Goal: Task Accomplishment & Management: Manage account settings

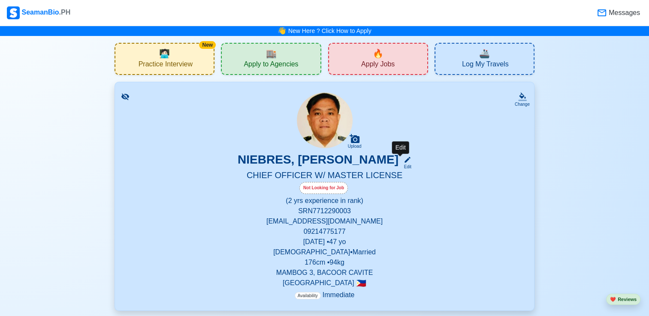
click at [402, 166] on div "Edit" at bounding box center [405, 167] width 11 height 6
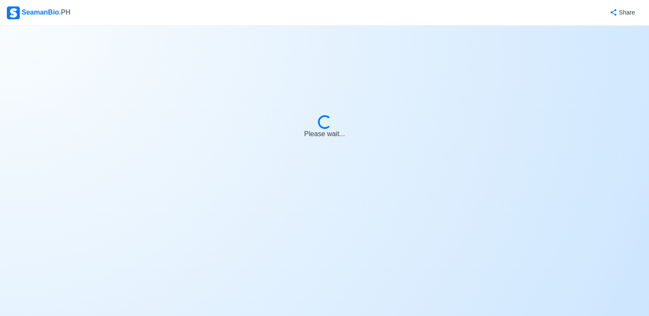
select select "Not Looking for Job"
select select "Not Visible for Hiring"
select select "Married"
select select "[DEMOGRAPHIC_DATA]"
select select "PH"
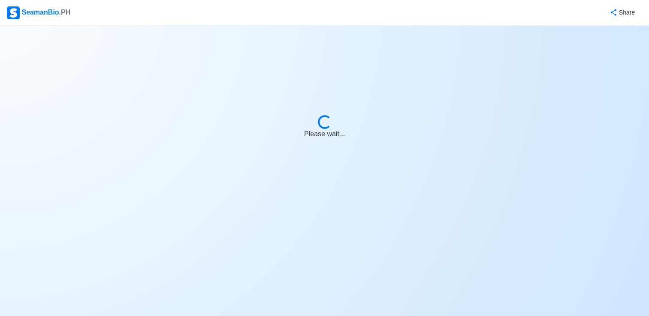
select select "2"
select select "0"
select select "4102416000000"
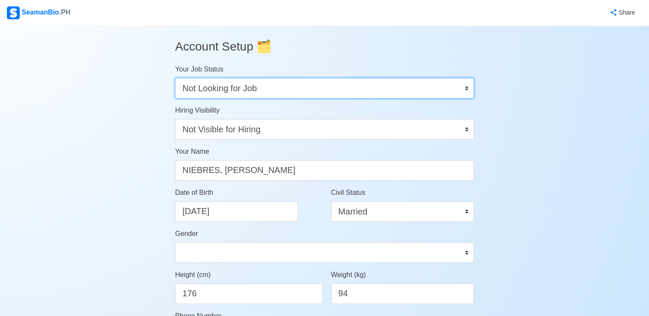
click at [241, 91] on select "Onboard Actively Looking for Job Not Looking for Job" at bounding box center [324, 88] width 299 height 21
select select "Actively Looking for Job"
click at [175, 78] on select "Onboard Actively Looking for Job Not Looking for Job" at bounding box center [324, 88] width 299 height 21
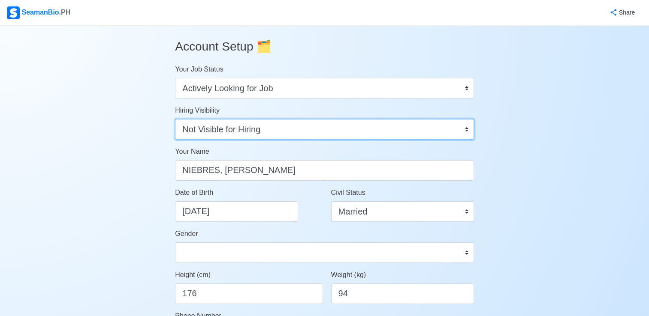
click at [226, 134] on select "Visible for Hiring Not Visible for Hiring" at bounding box center [324, 129] width 299 height 21
select select "Visible for Hiring"
click at [175, 119] on select "Visible for Hiring Not Visible for Hiring" at bounding box center [324, 129] width 299 height 21
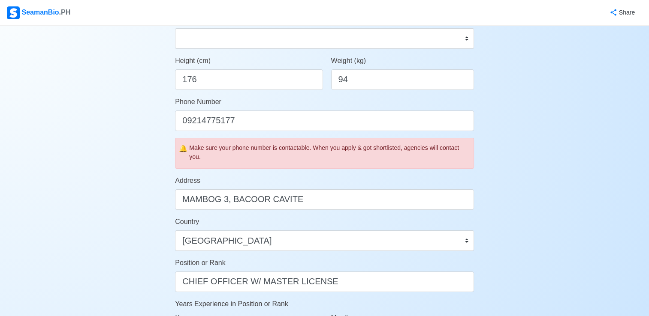
scroll to position [172, 0]
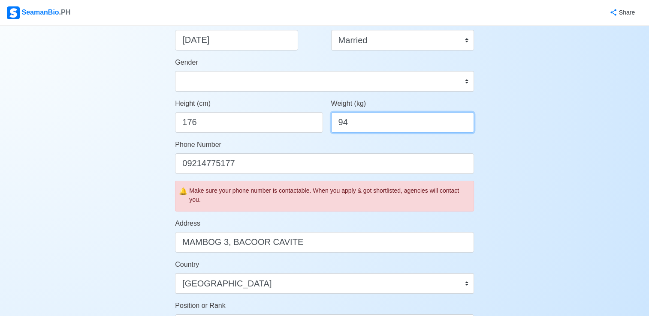
click at [341, 121] on input "94" at bounding box center [402, 122] width 143 height 21
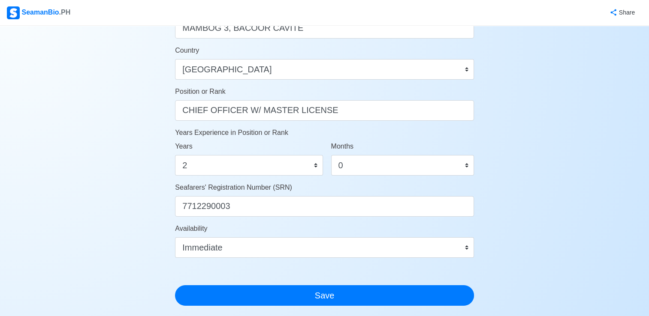
scroll to position [472, 0]
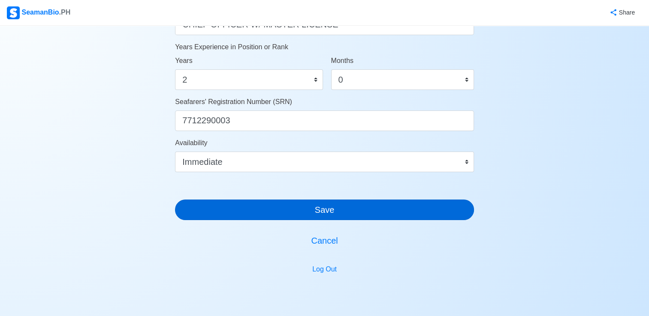
type input "92"
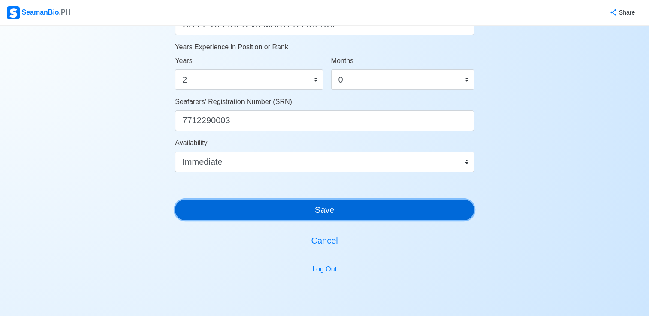
click at [310, 209] on button "Save" at bounding box center [324, 210] width 299 height 21
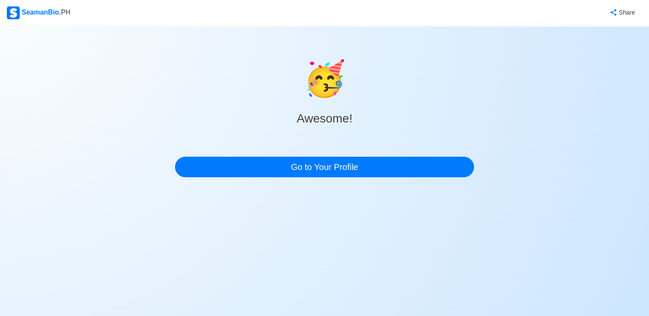
scroll to position [0, 0]
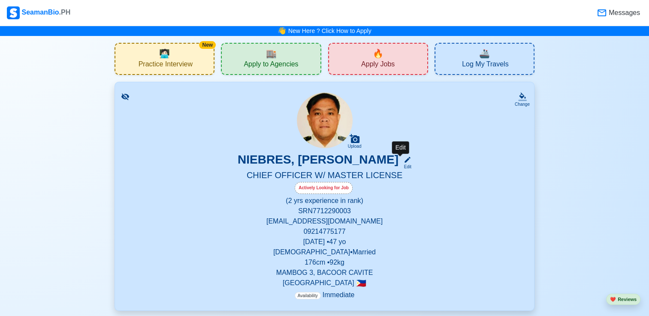
click at [400, 164] on div "Edit" at bounding box center [405, 163] width 11 height 14
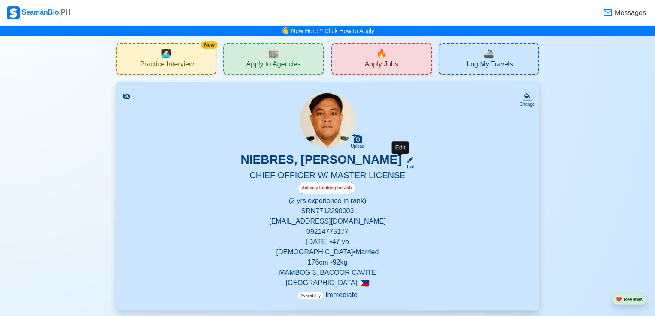
select select "Actively Looking for Job"
select select "Visible for Hiring"
select select "Married"
select select "[DEMOGRAPHIC_DATA]"
select select "PH"
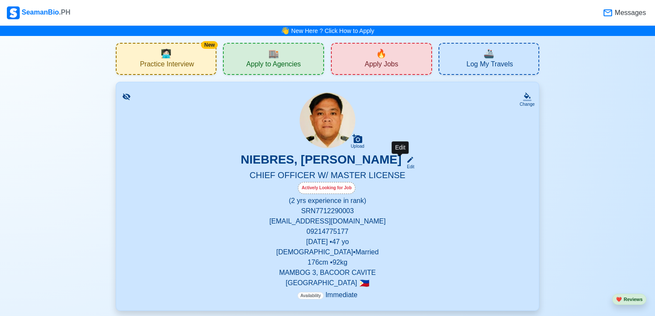
select select "2"
select select "0"
select select "4102416000000"
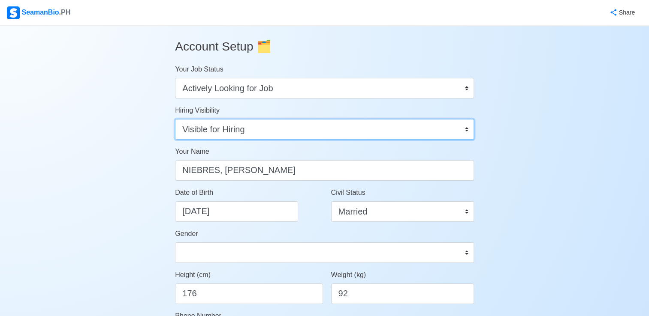
click at [243, 131] on select "Visible for Hiring Not Visible for Hiring" at bounding box center [324, 129] width 299 height 21
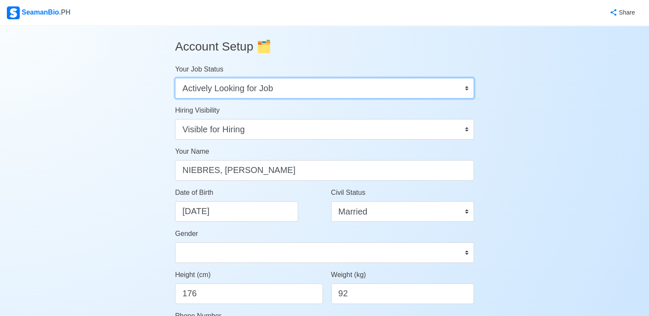
click at [250, 85] on select "Onboard Actively Looking for Job Not Looking for Job" at bounding box center [324, 88] width 299 height 21
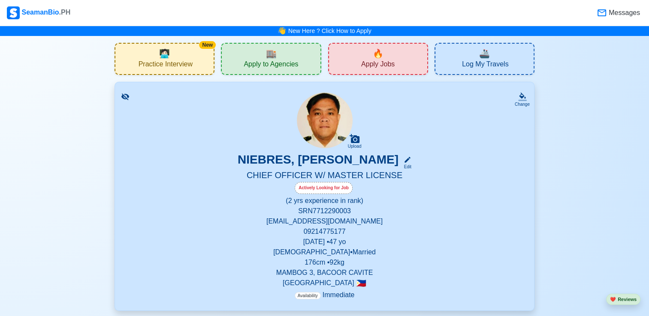
click at [373, 57] on span "🔥" at bounding box center [378, 53] width 11 height 13
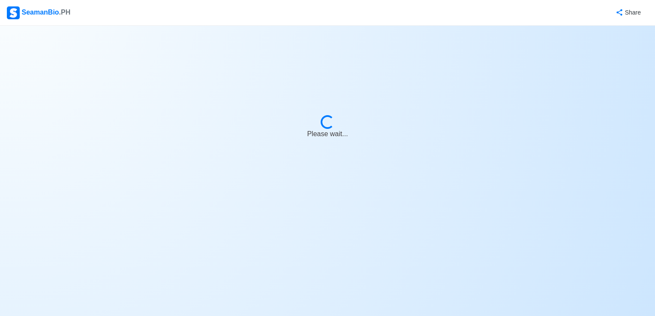
select select "Chief Officer"
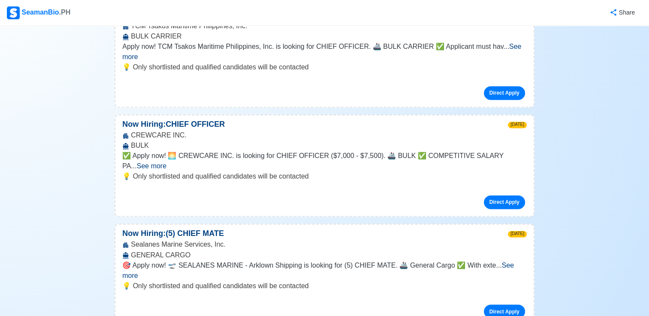
scroll to position [1415, 0]
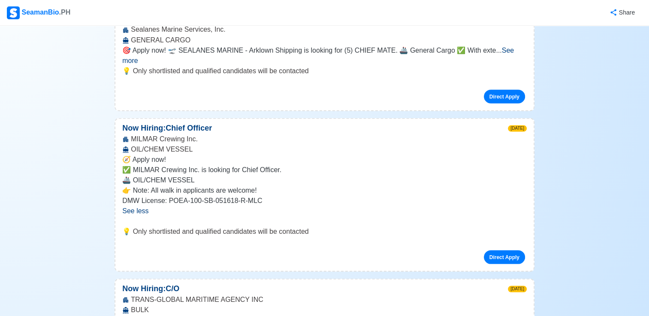
scroll to position [1672, 0]
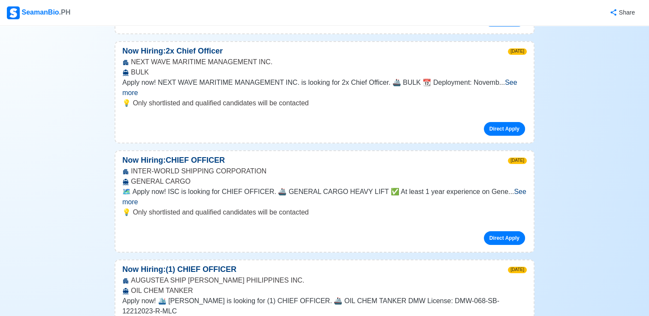
scroll to position [2916, 0]
